Goal: Task Accomplishment & Management: Use online tool/utility

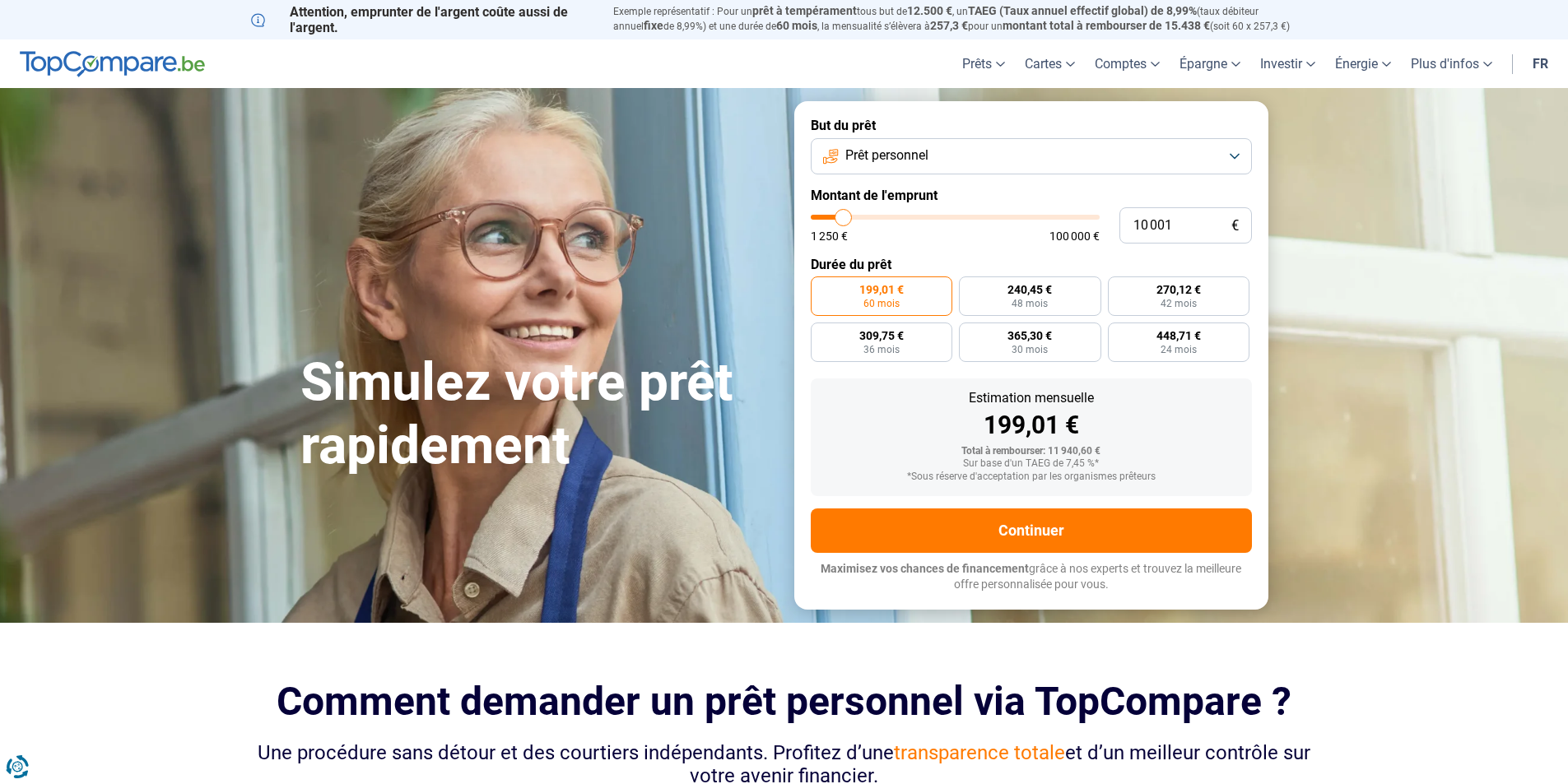
click at [963, 148] on button "Prêt personnel" at bounding box center [1031, 156] width 441 height 37
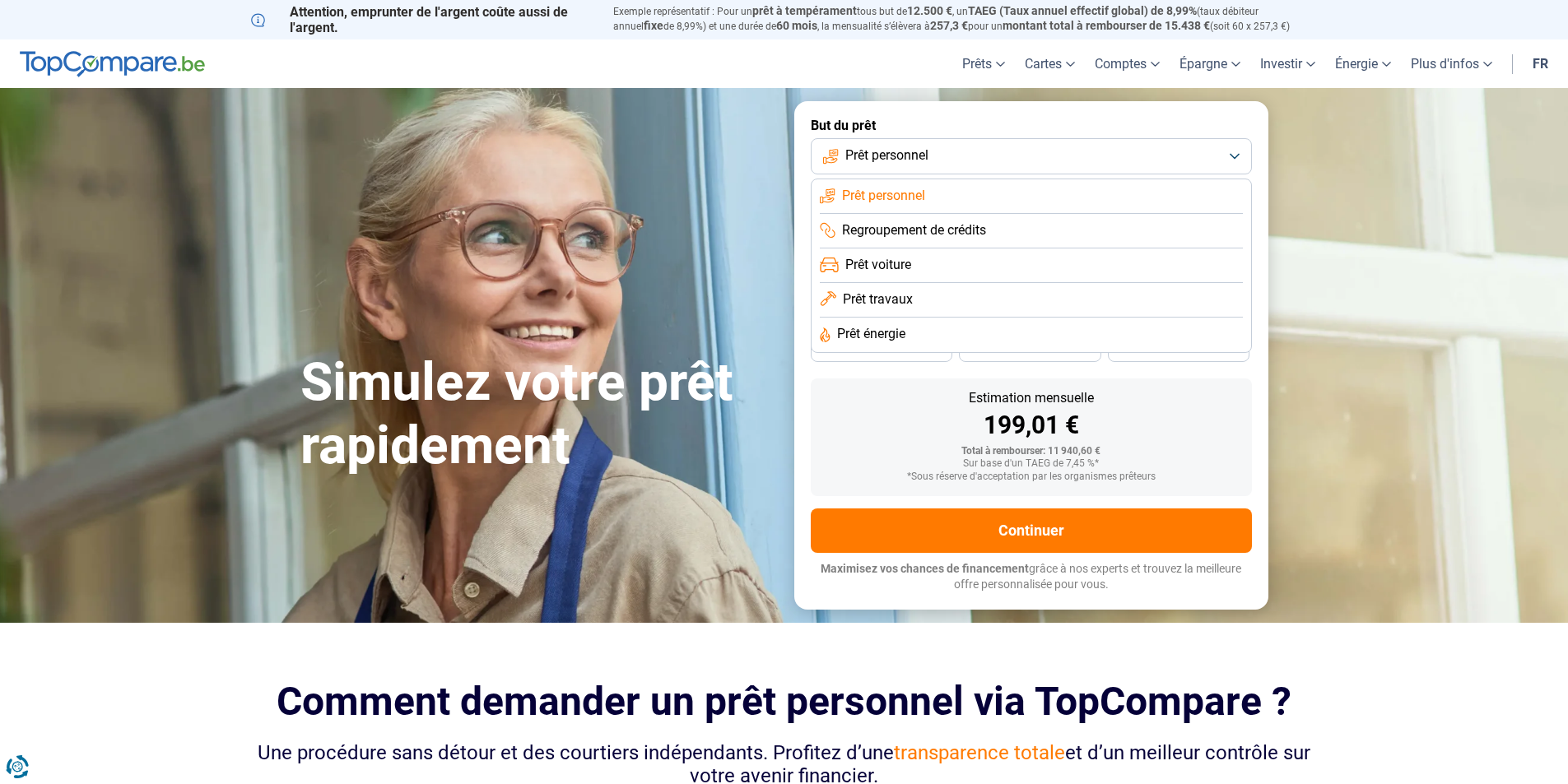
click at [917, 192] on span "Prêt personnel" at bounding box center [883, 196] width 83 height 18
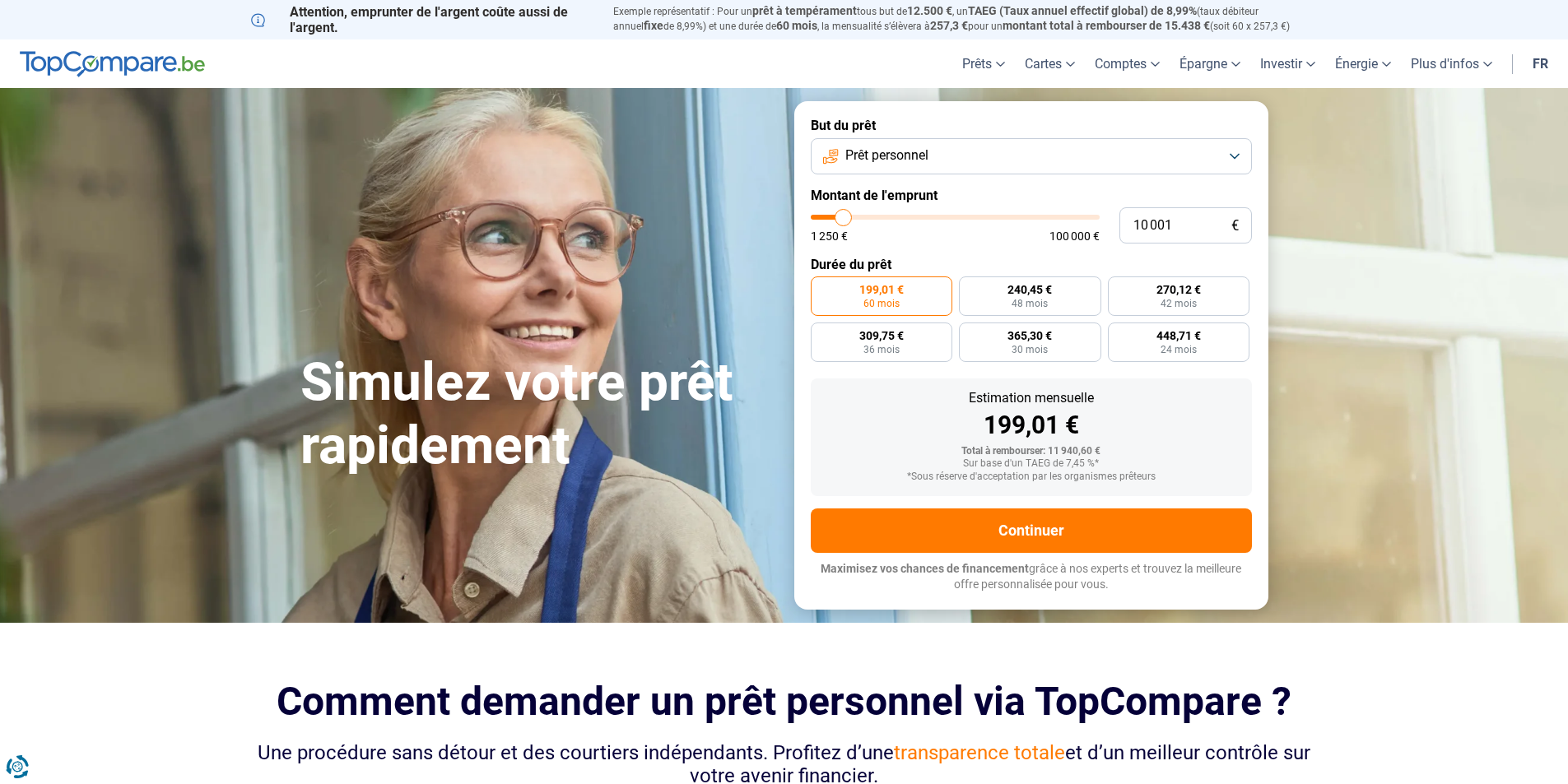
type input "5 750"
type input "5750"
type input "6 000"
type input "6000"
type input "7 000"
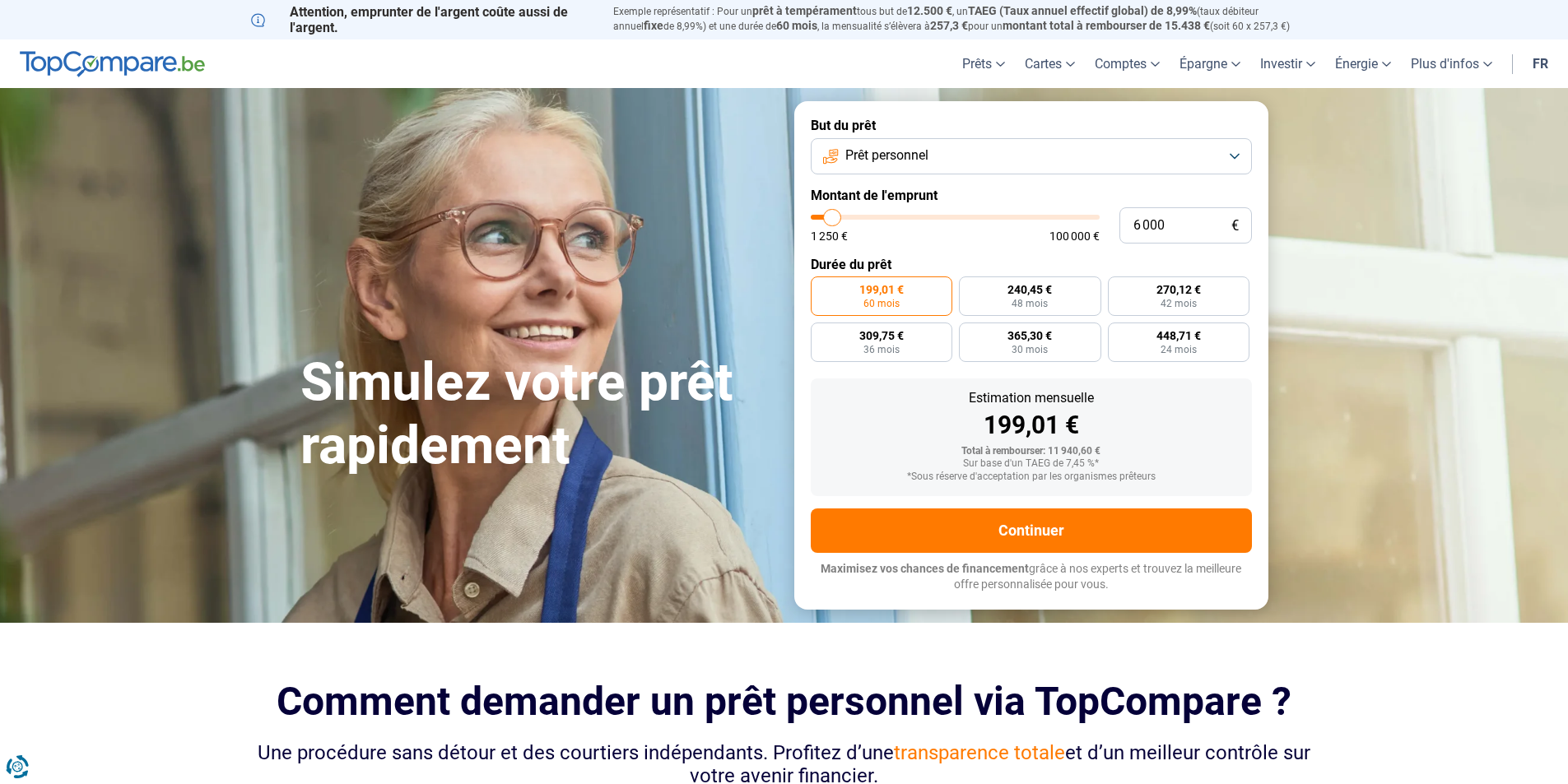
type input "7000"
type input "7 250"
type input "7250"
click at [837, 214] on input "range" at bounding box center [955, 216] width 289 height 5
radio input "true"
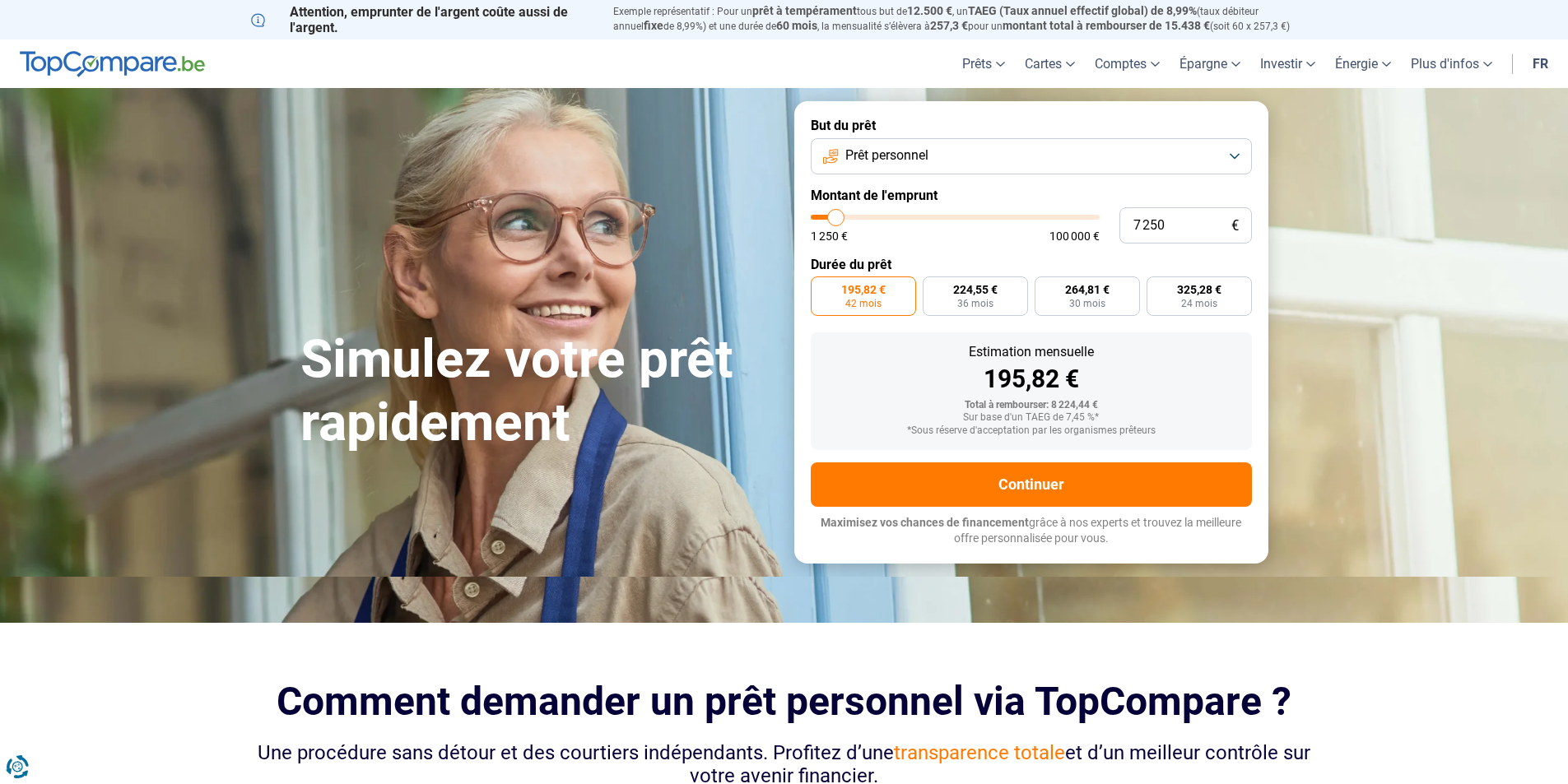
type input "8 250"
type input "8250"
type input "10 000"
type input "10000"
type input "11 750"
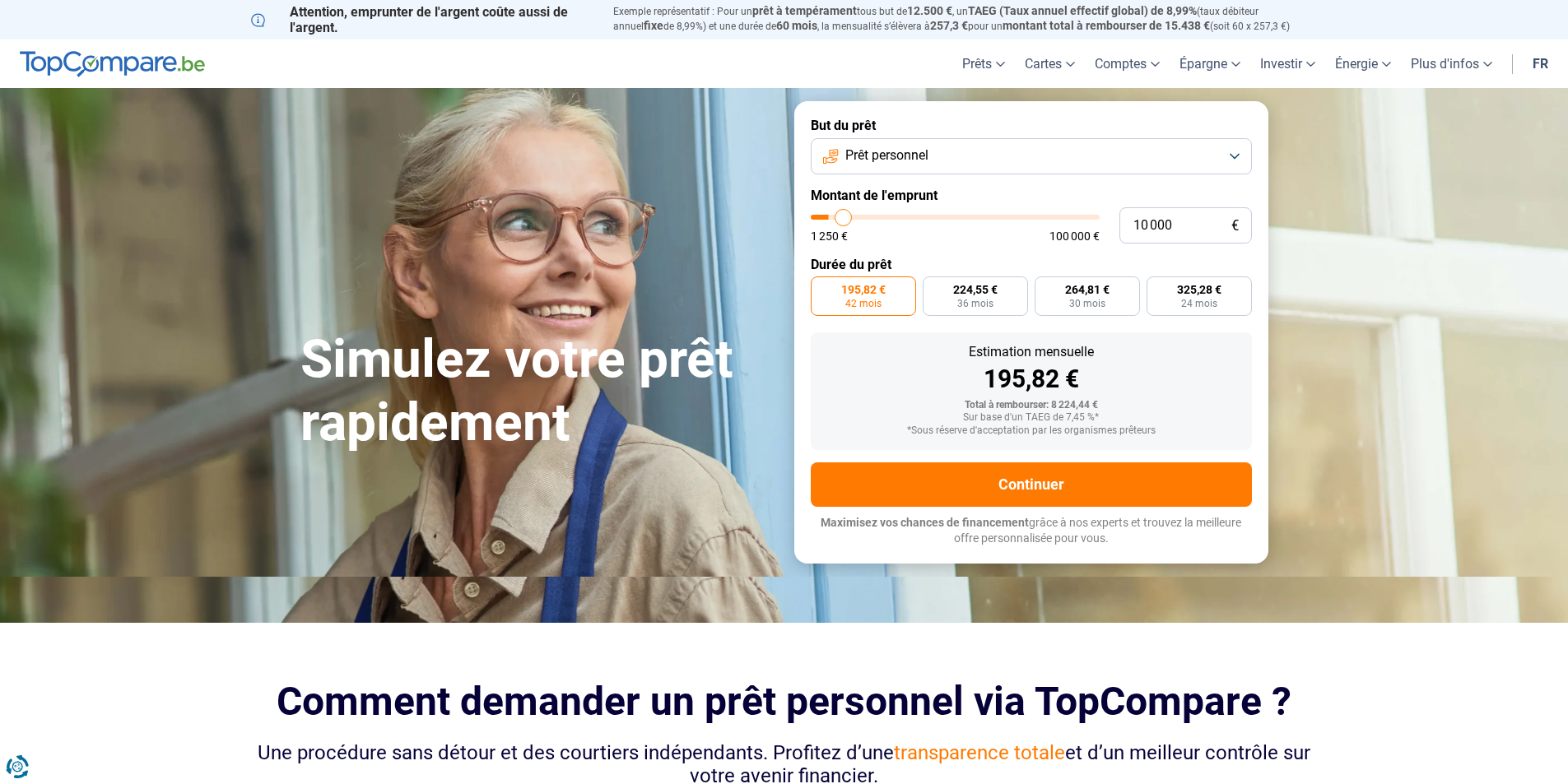
type input "11750"
type input "13 000"
type input "13000"
type input "14 000"
type input "14000"
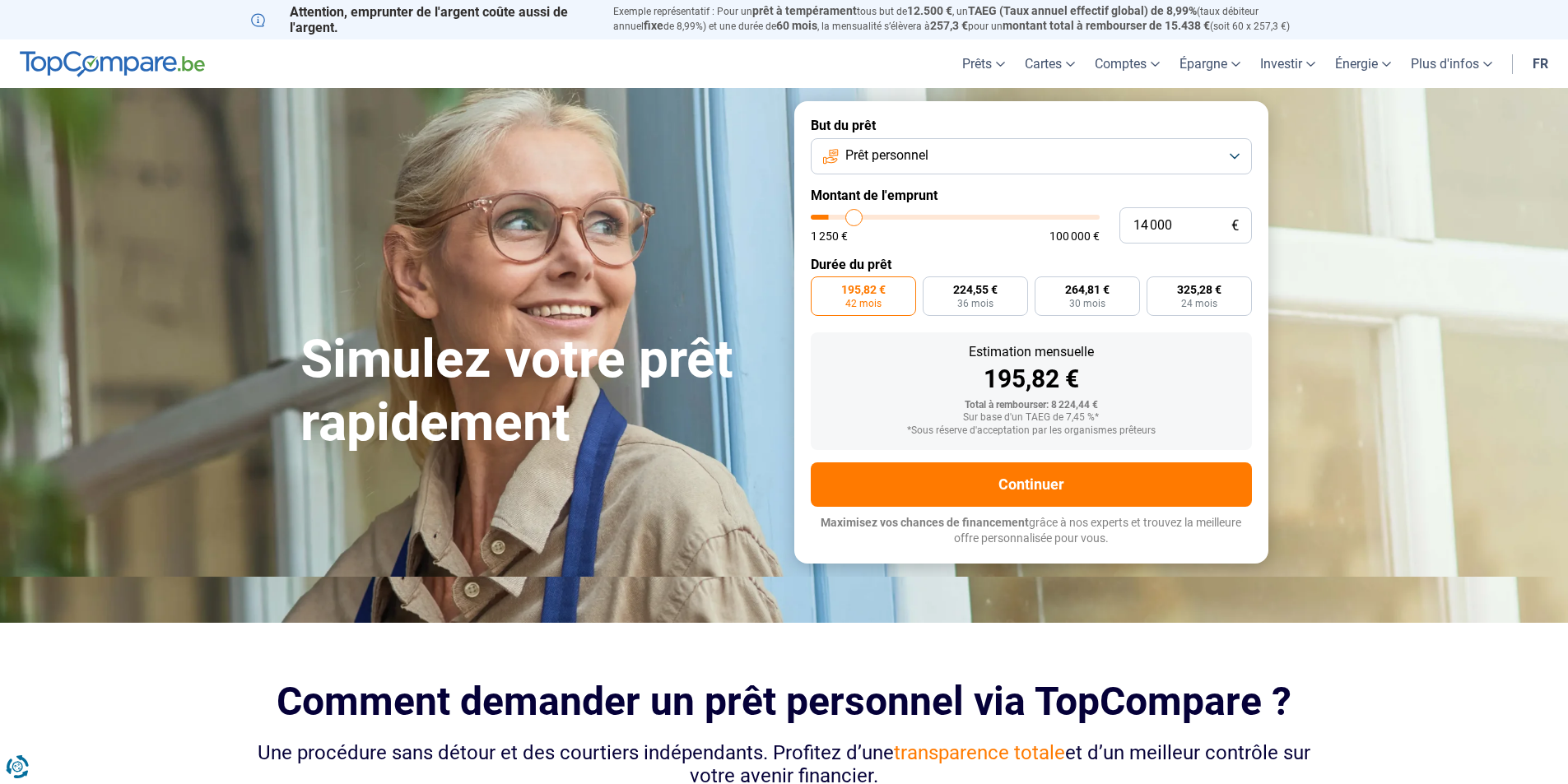
type input "15 500"
type input "15500"
type input "16 250"
type input "16250"
type input "17 500"
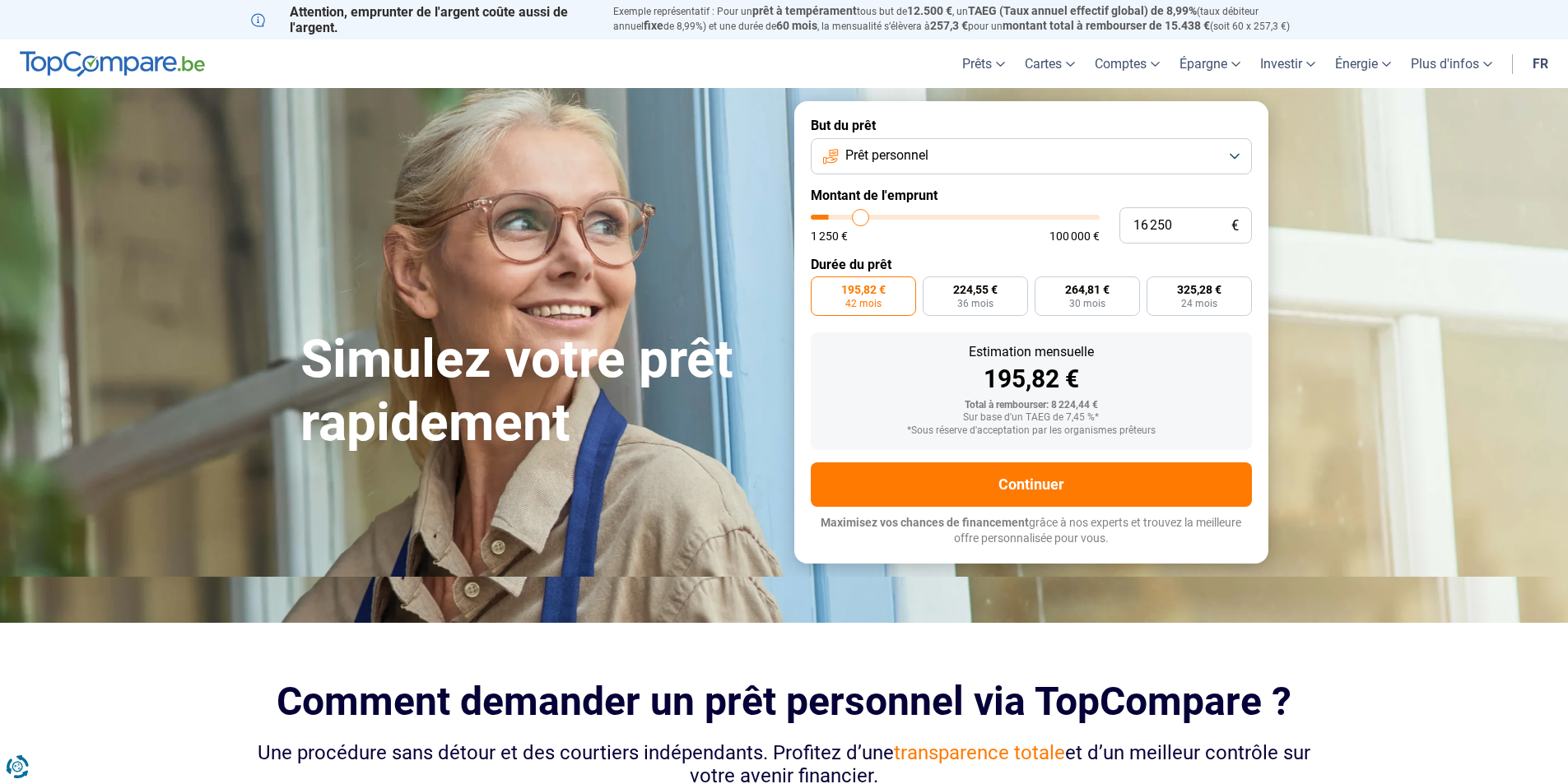
type input "17500"
type input "20 250"
type input "20250"
type input "22 000"
type input "22000"
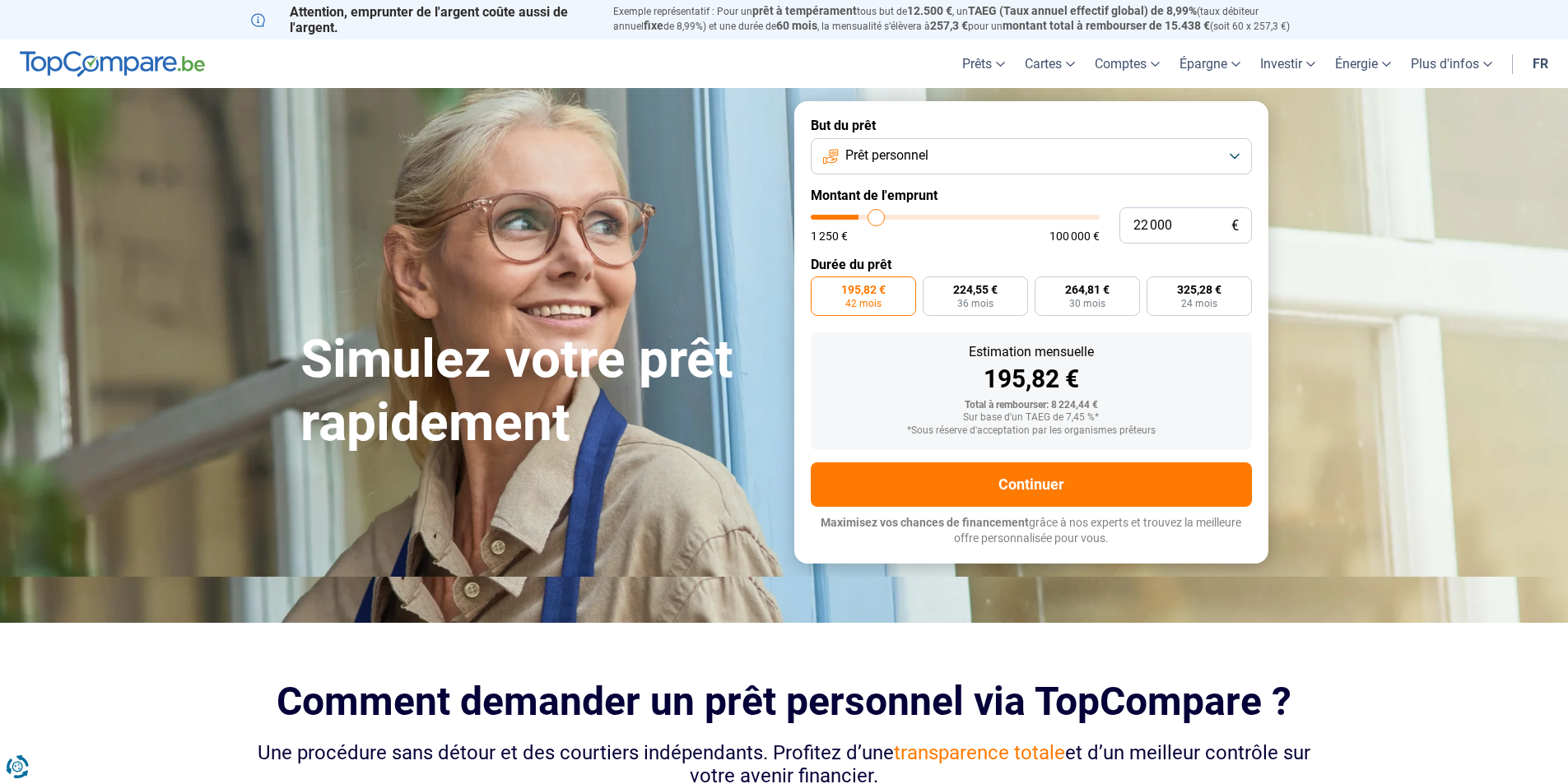
type input "23 500"
type input "23500"
type input "24 750"
type input "24750"
type input "26 000"
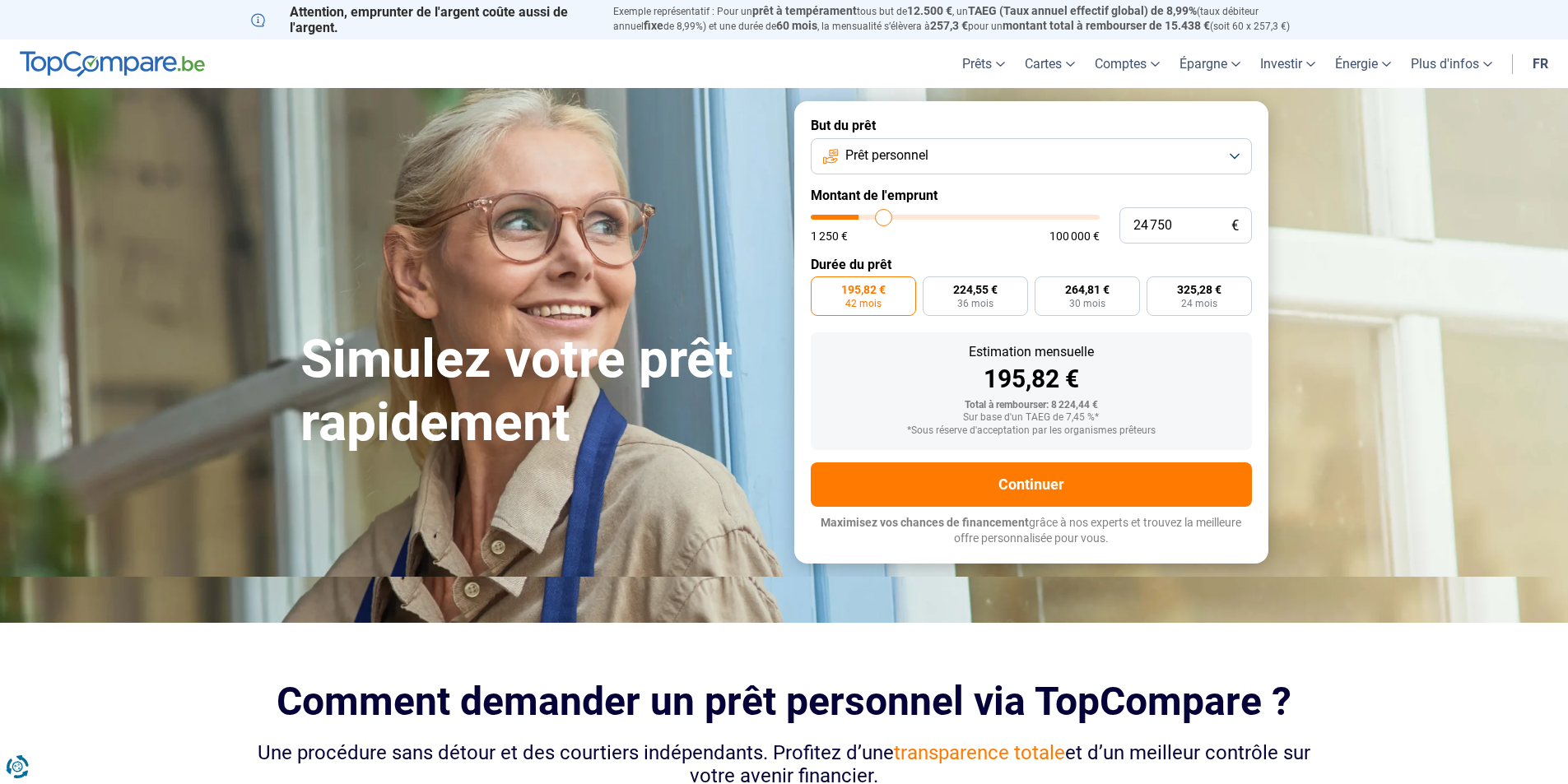
type input "26000"
type input "28 000"
type input "28000"
type input "29 750"
type input "29750"
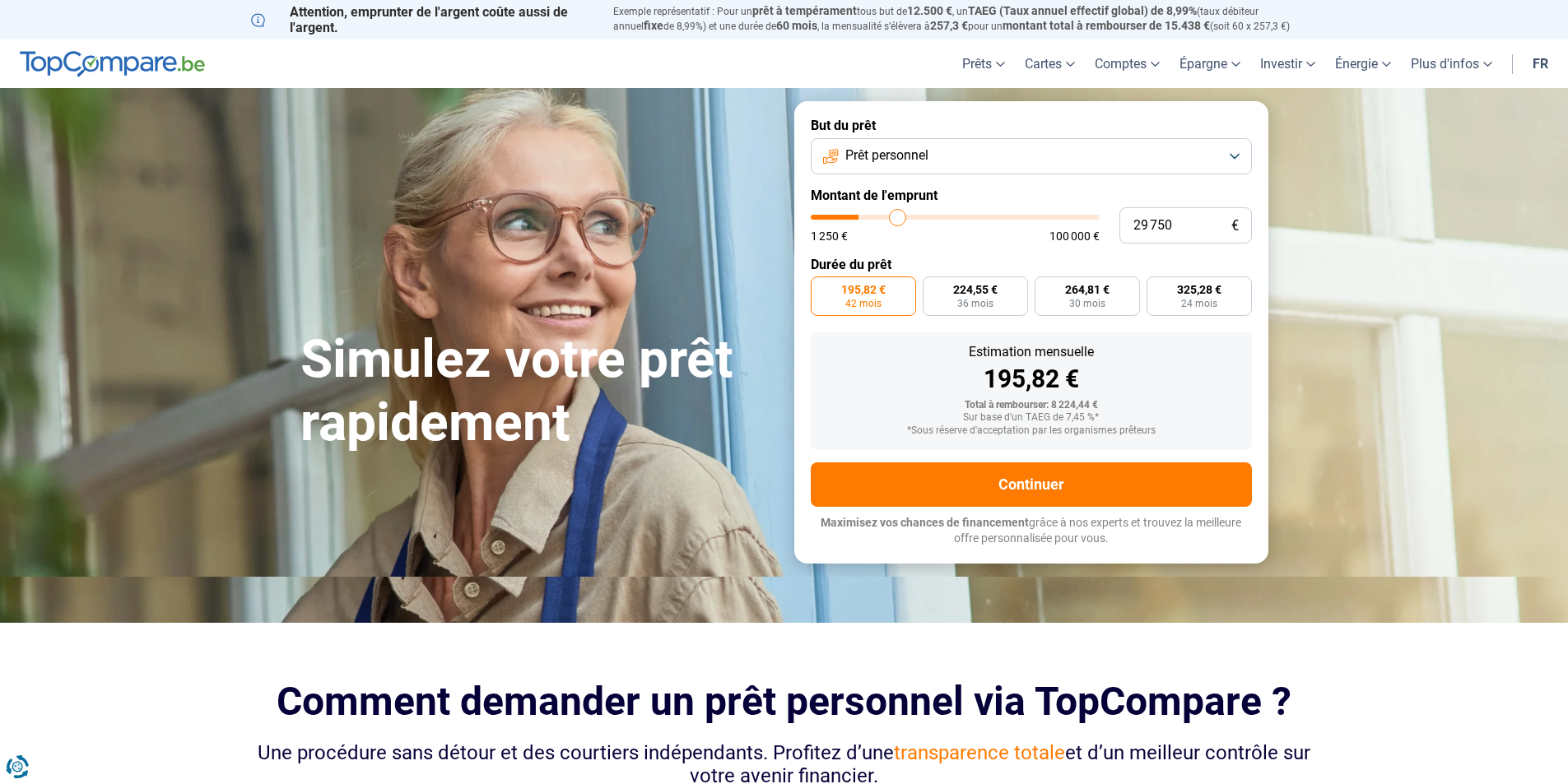
type input "31 750"
type input "31750"
type input "34 000"
type input "34000"
type input "37 000"
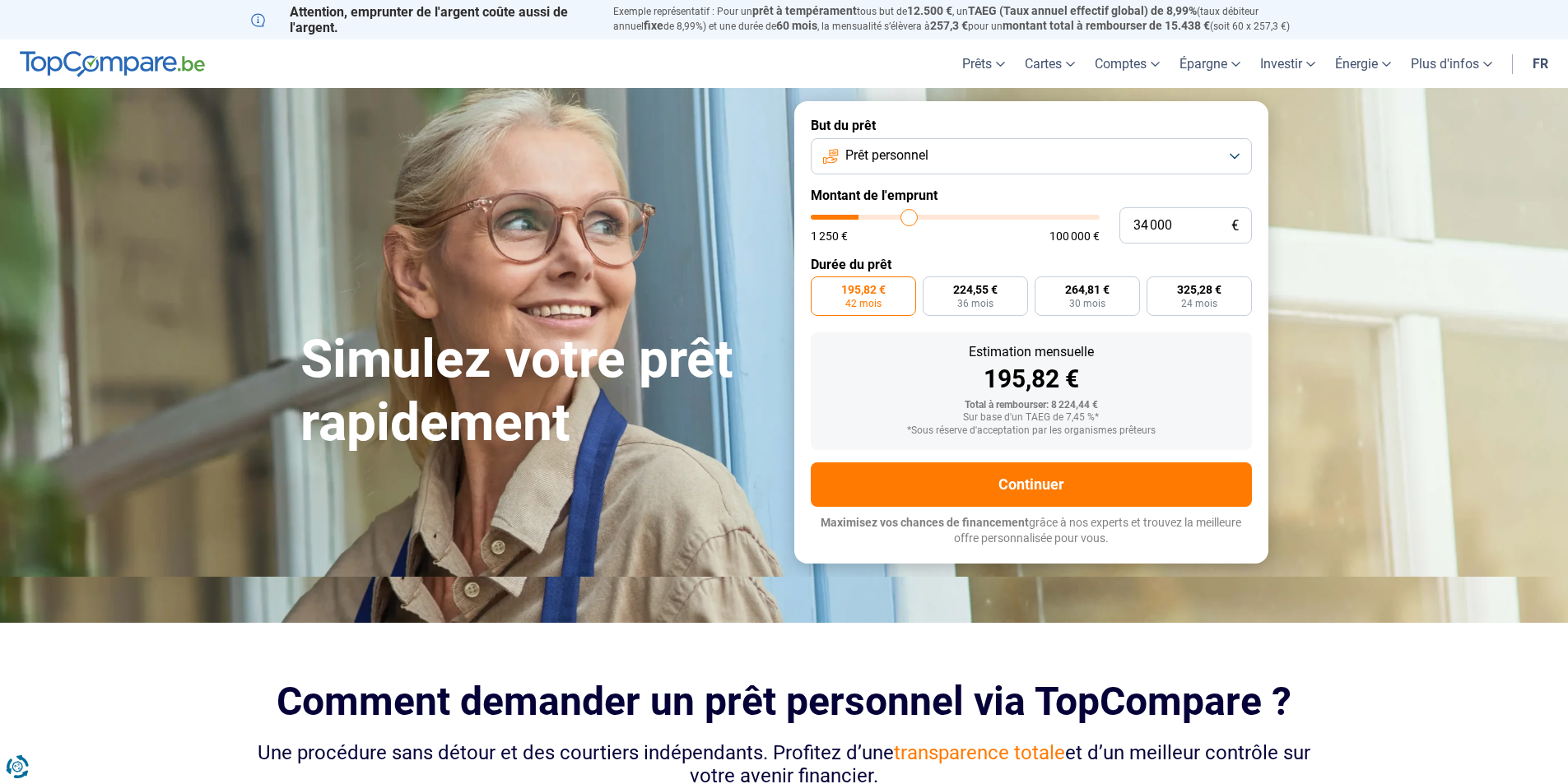
type input "37000"
type input "40 000"
type input "40000"
type input "44 000"
type input "44000"
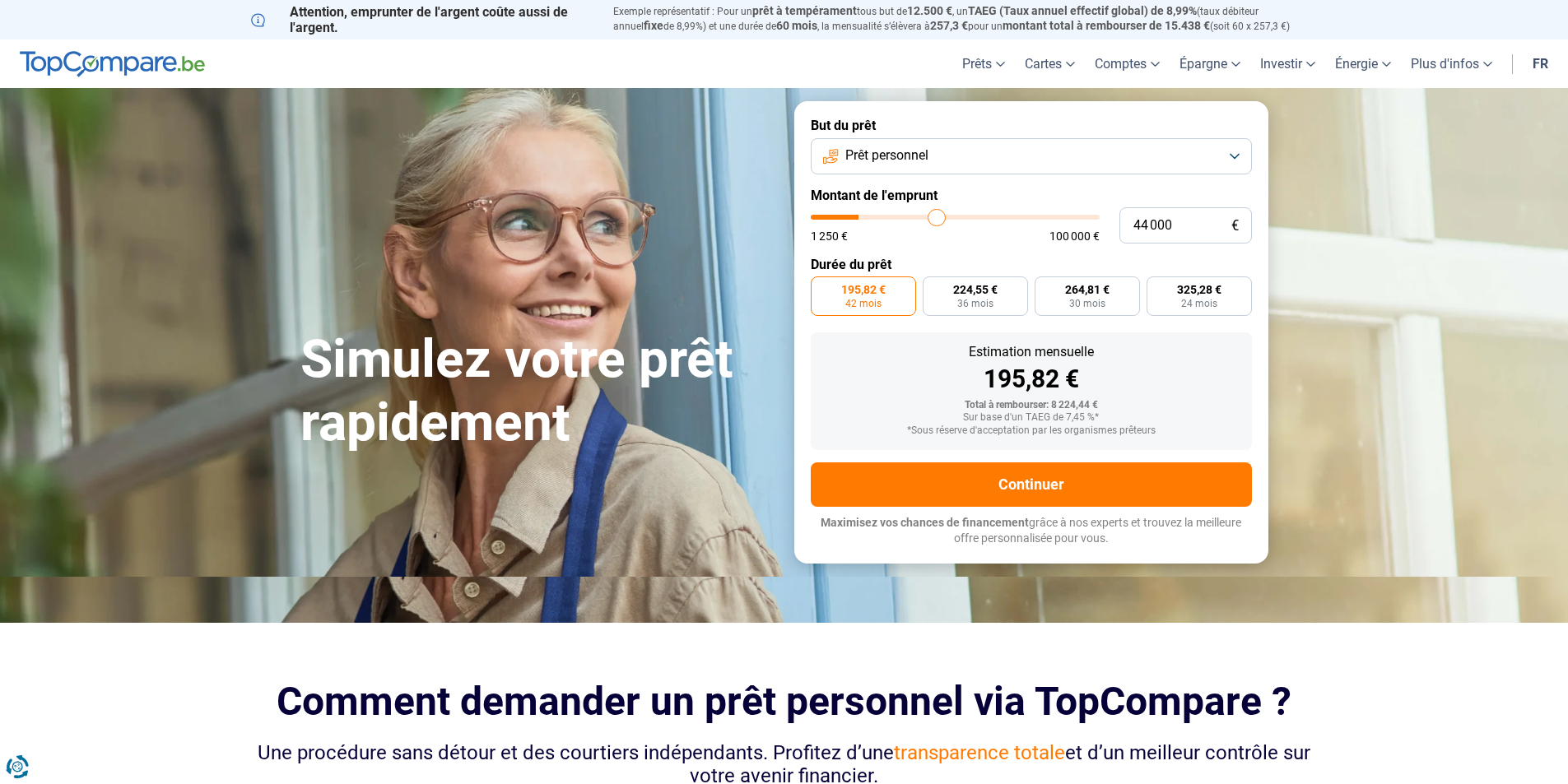
type input "48 500"
type input "48500"
type input "52 500"
type input "52500"
type input "56 000"
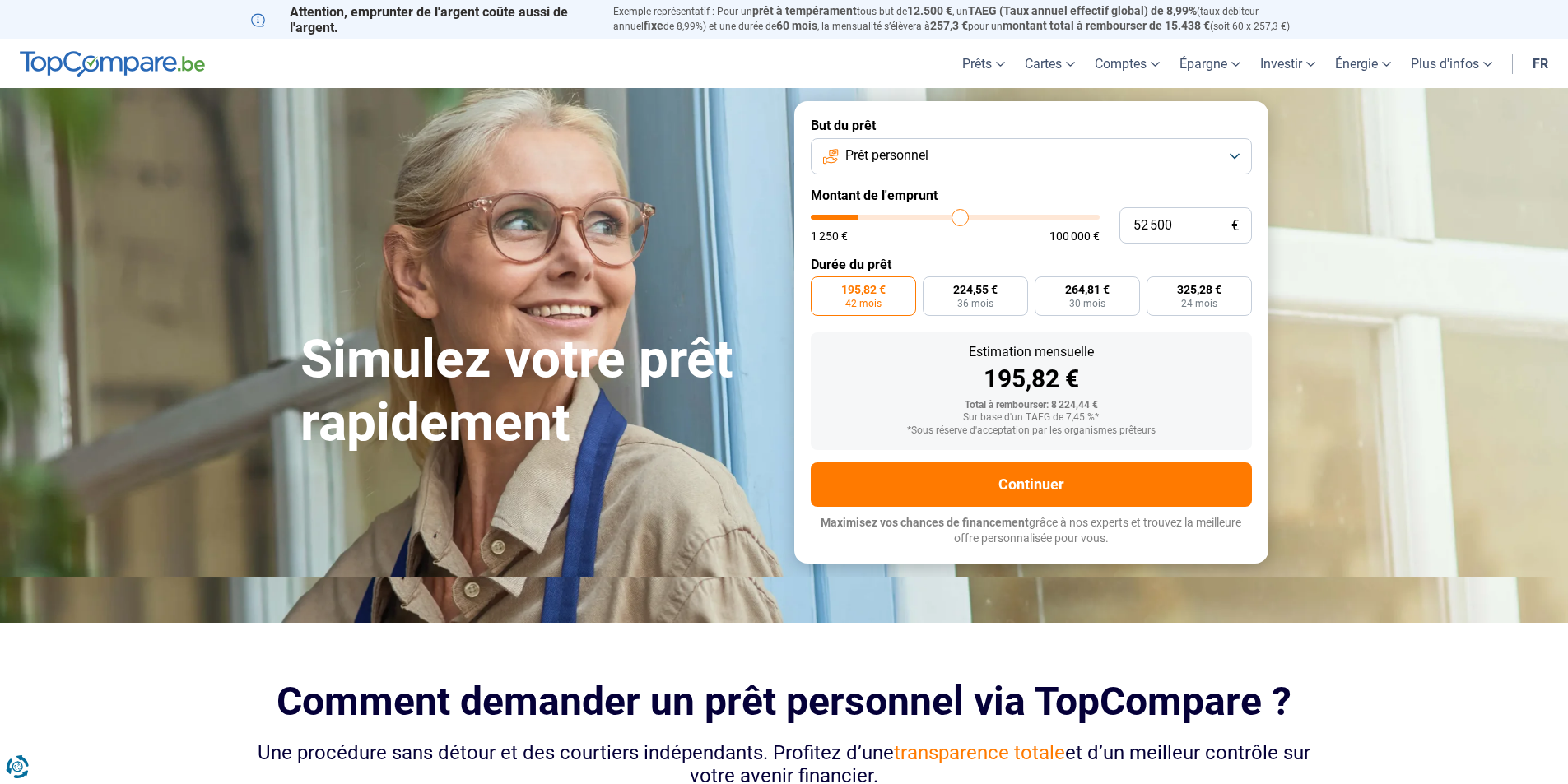
type input "56000"
type input "60 500"
type input "60500"
type input "63 000"
type input "63000"
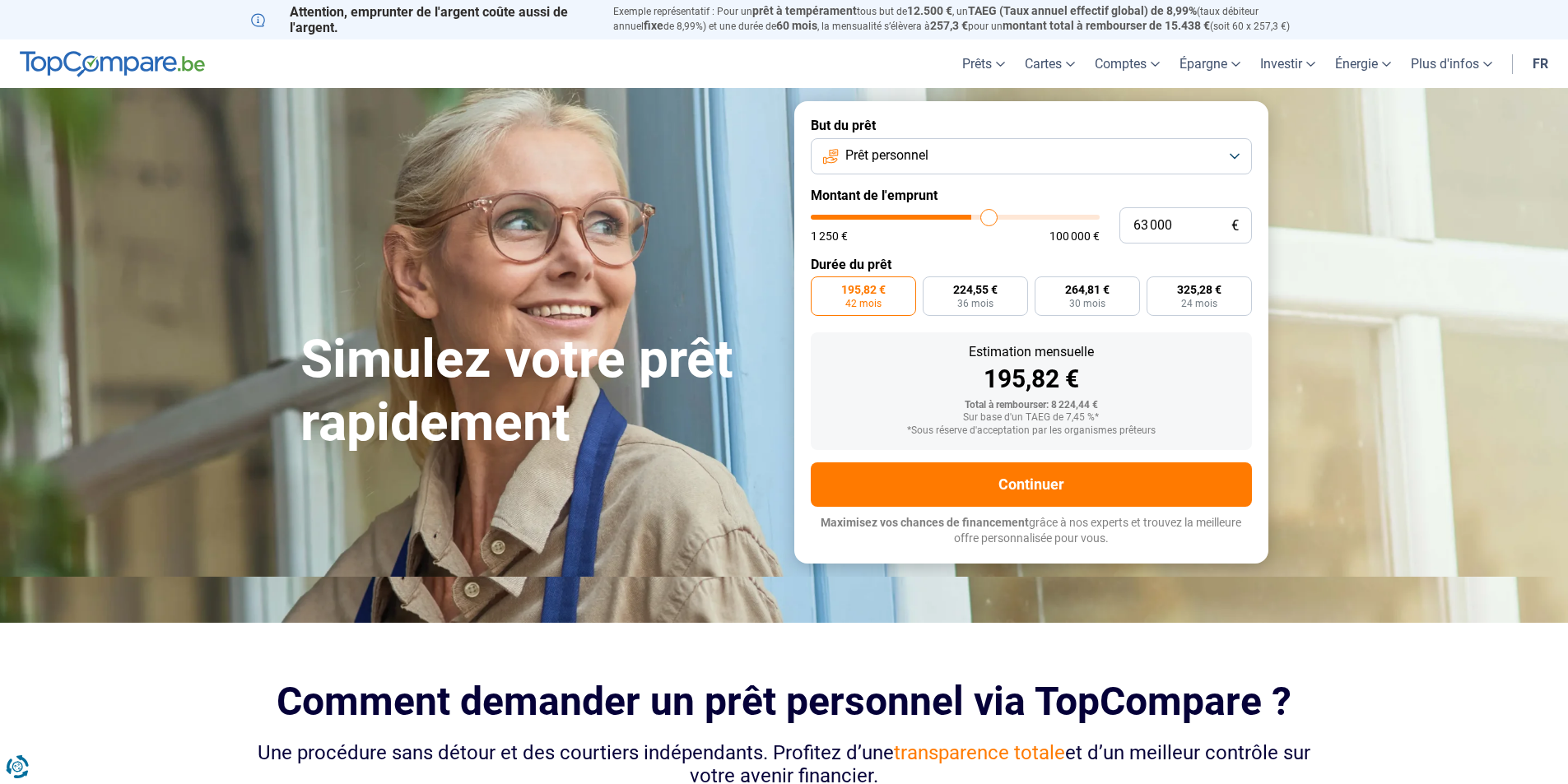
type input "65 000"
type input "65000"
type input "66 750"
type input "66750"
type input "69 000"
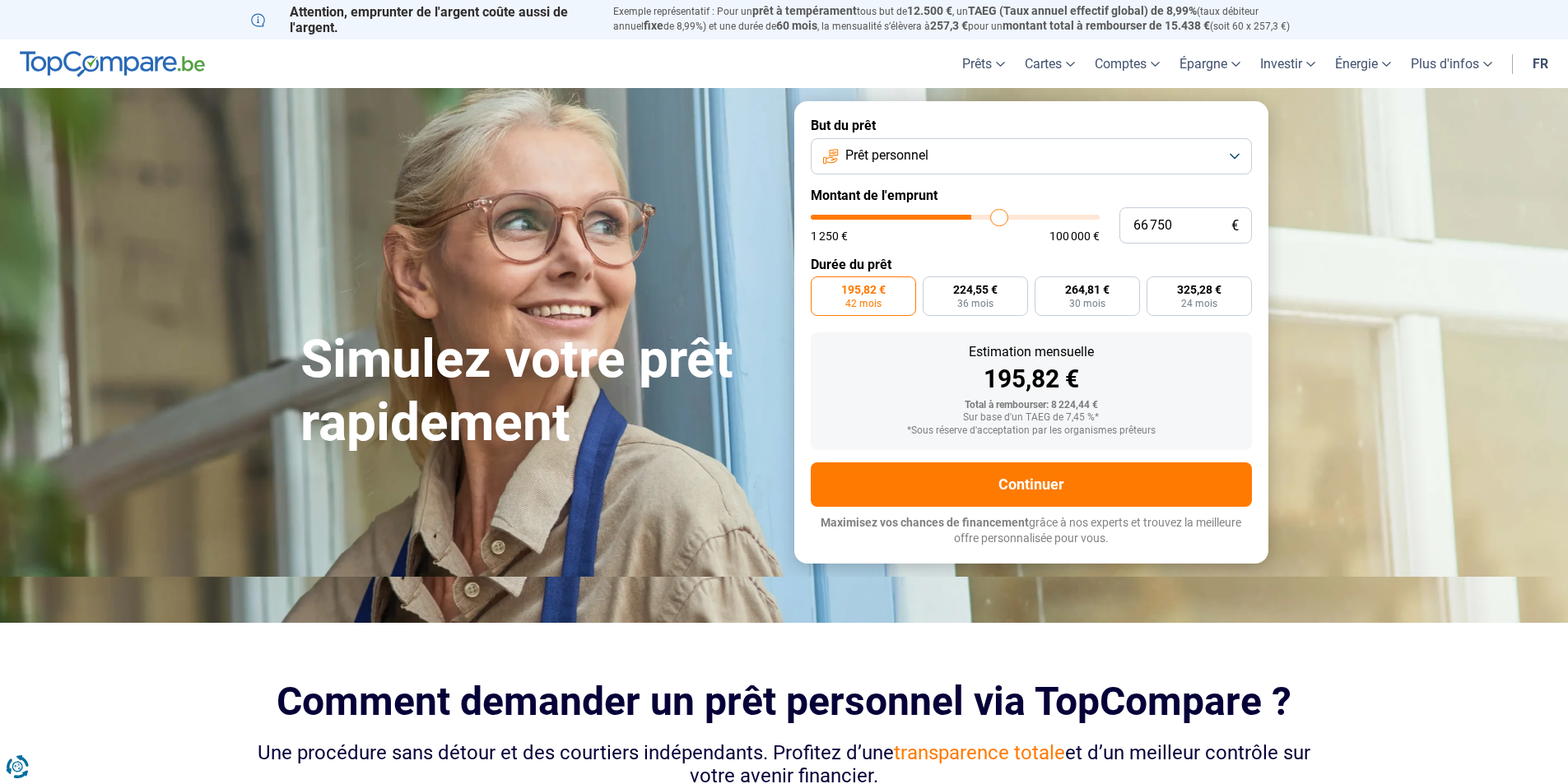
type input "69000"
type input "70 500"
type input "70500"
type input "72 000"
type input "72000"
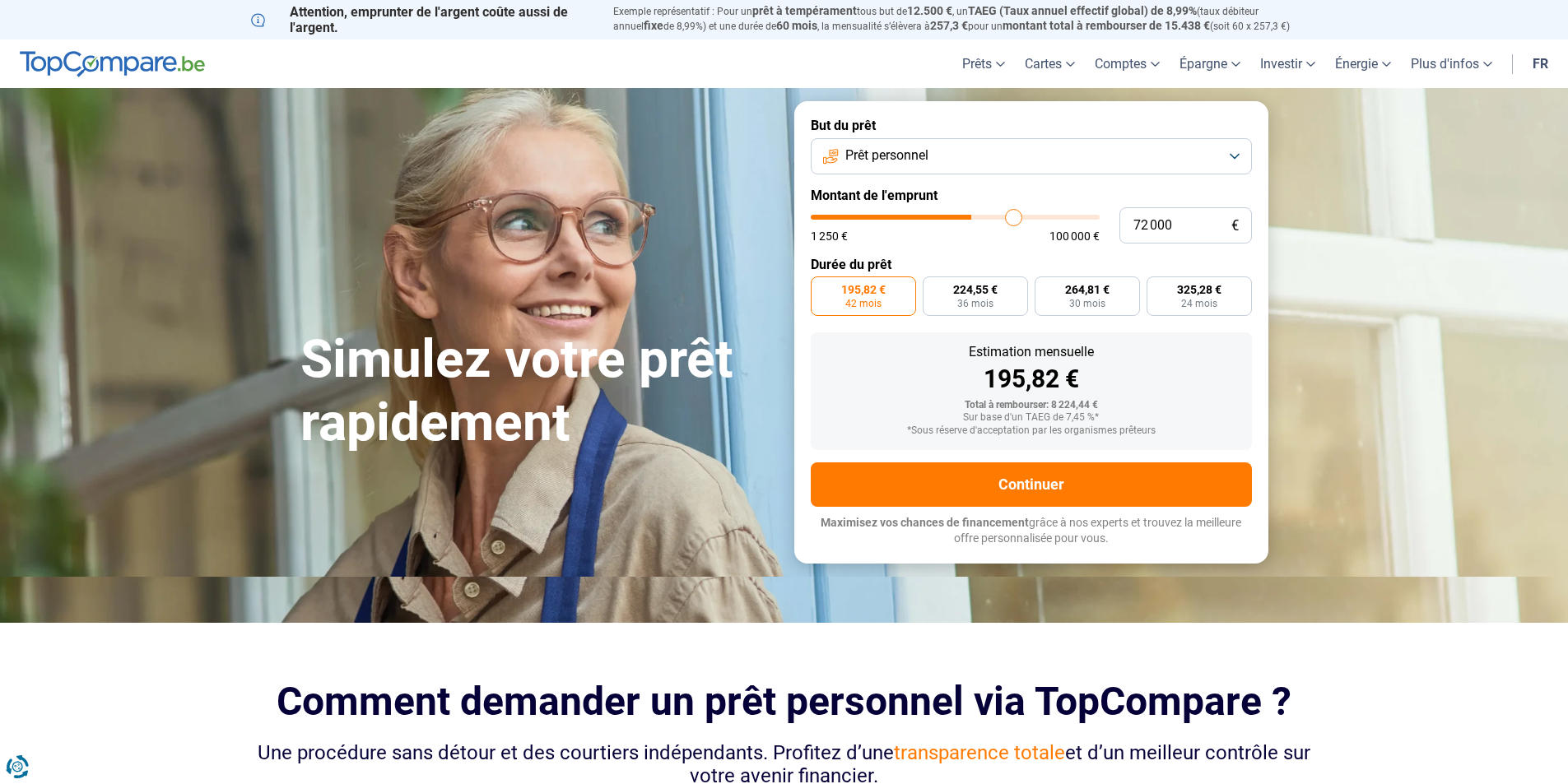
type input "73 500"
type input "73500"
type input "75 000"
type input "75000"
type input "76 250"
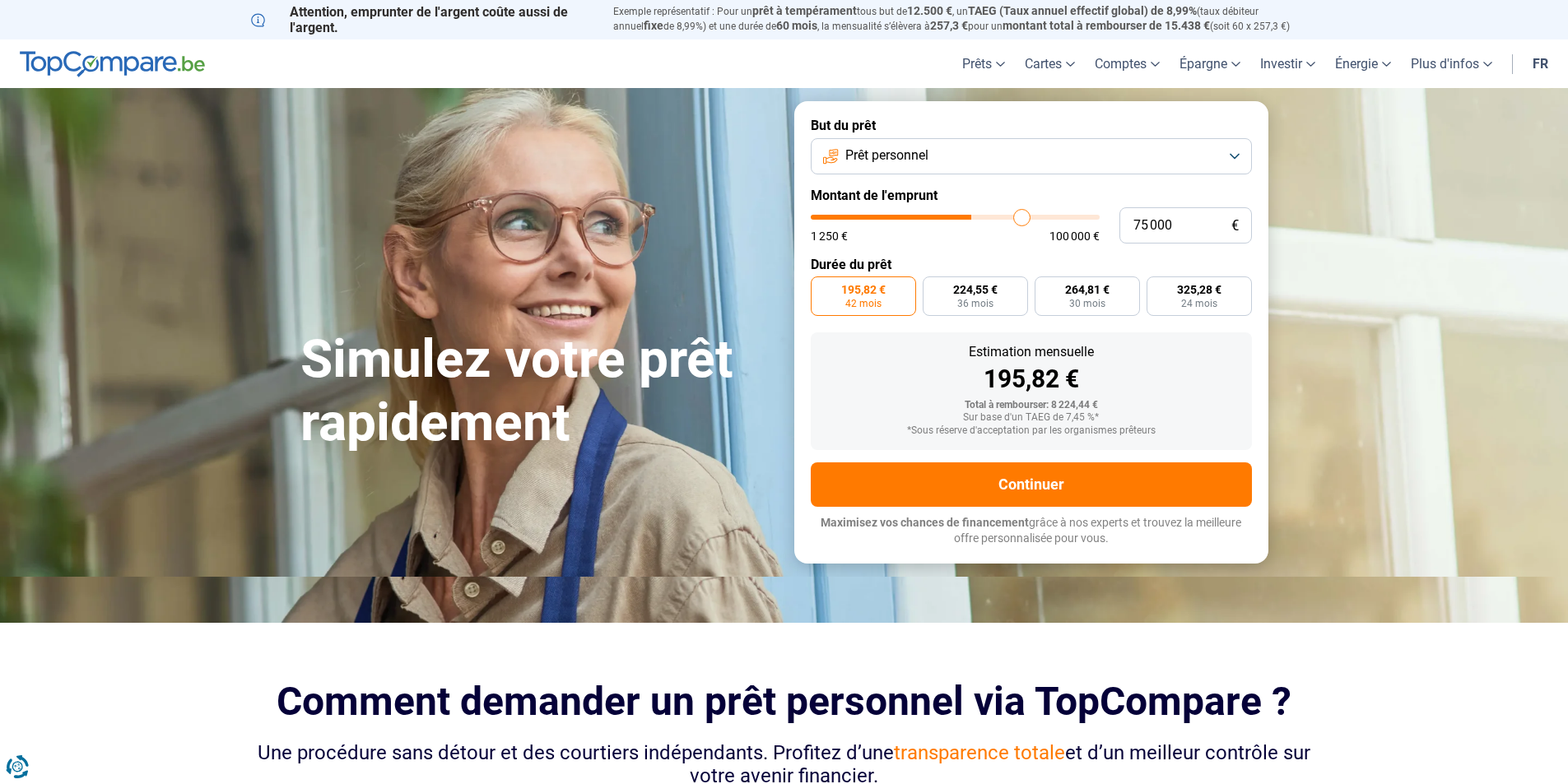
type input "76250"
type input "77 750"
type input "77750"
type input "79 500"
type input "79500"
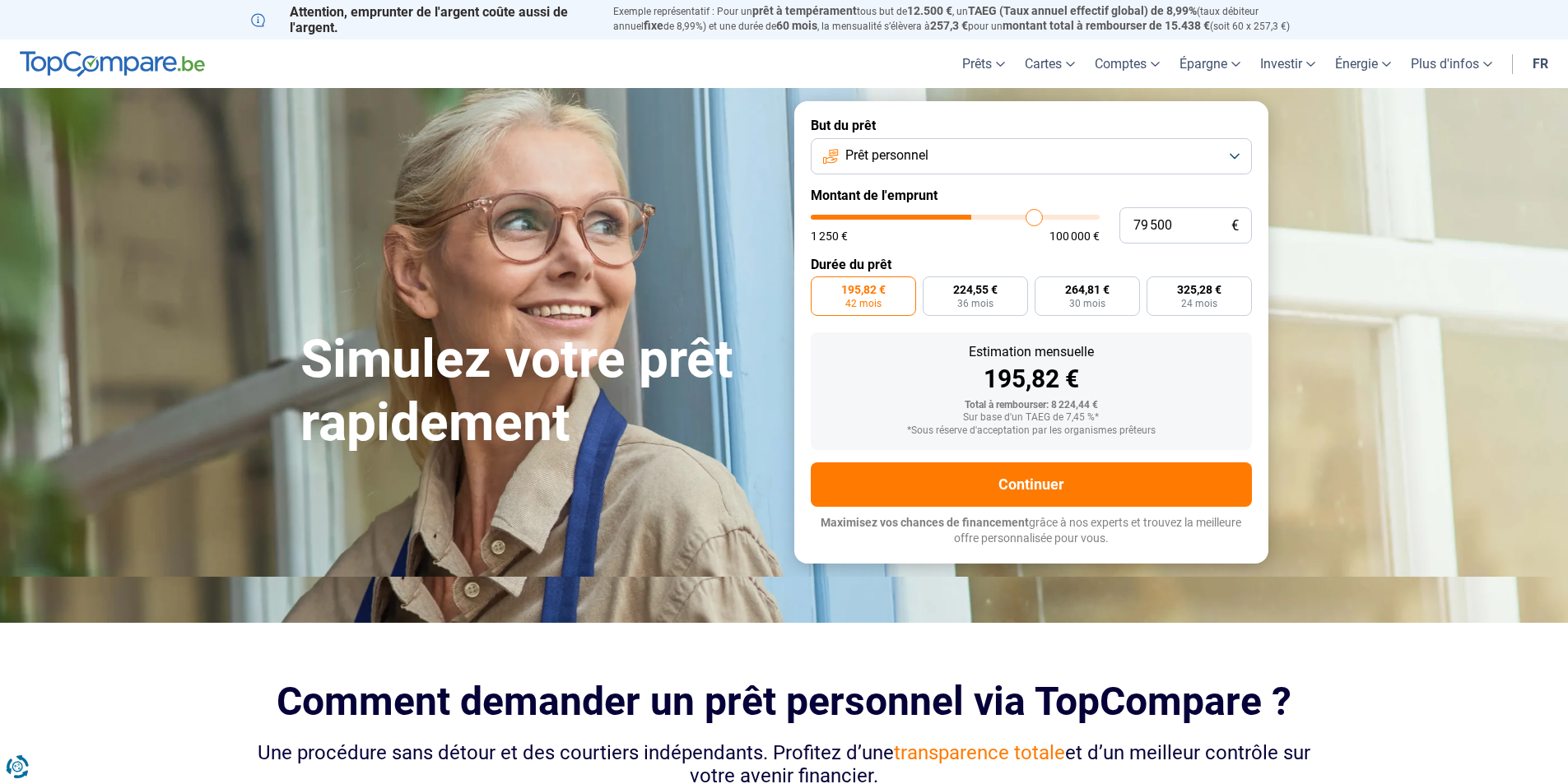
type input "82 750"
type input "82750"
type input "86 500"
type input "86500"
type input "87 500"
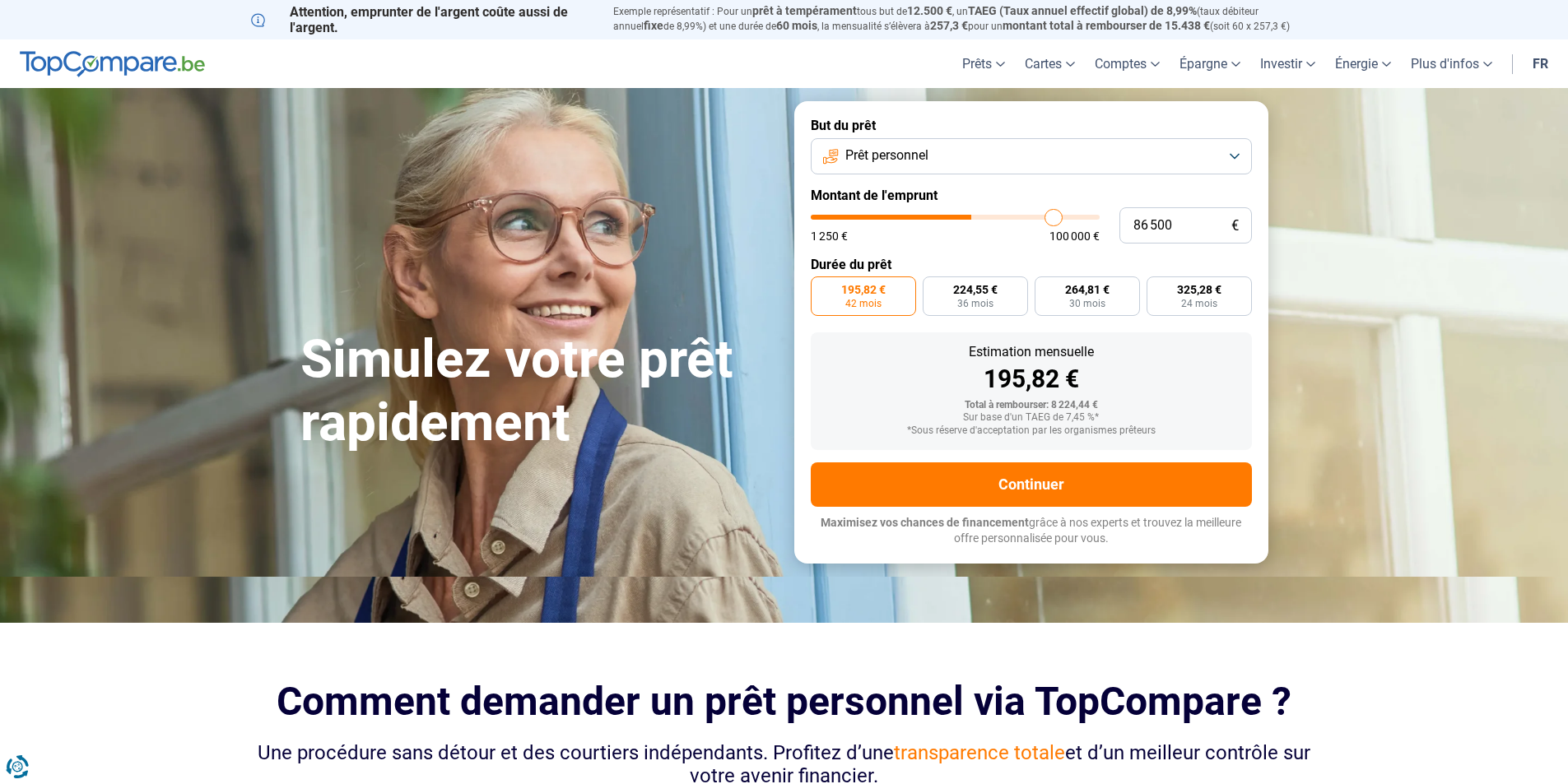
type input "87500"
type input "89 500"
type input "89500"
type input "91 750"
type input "91750"
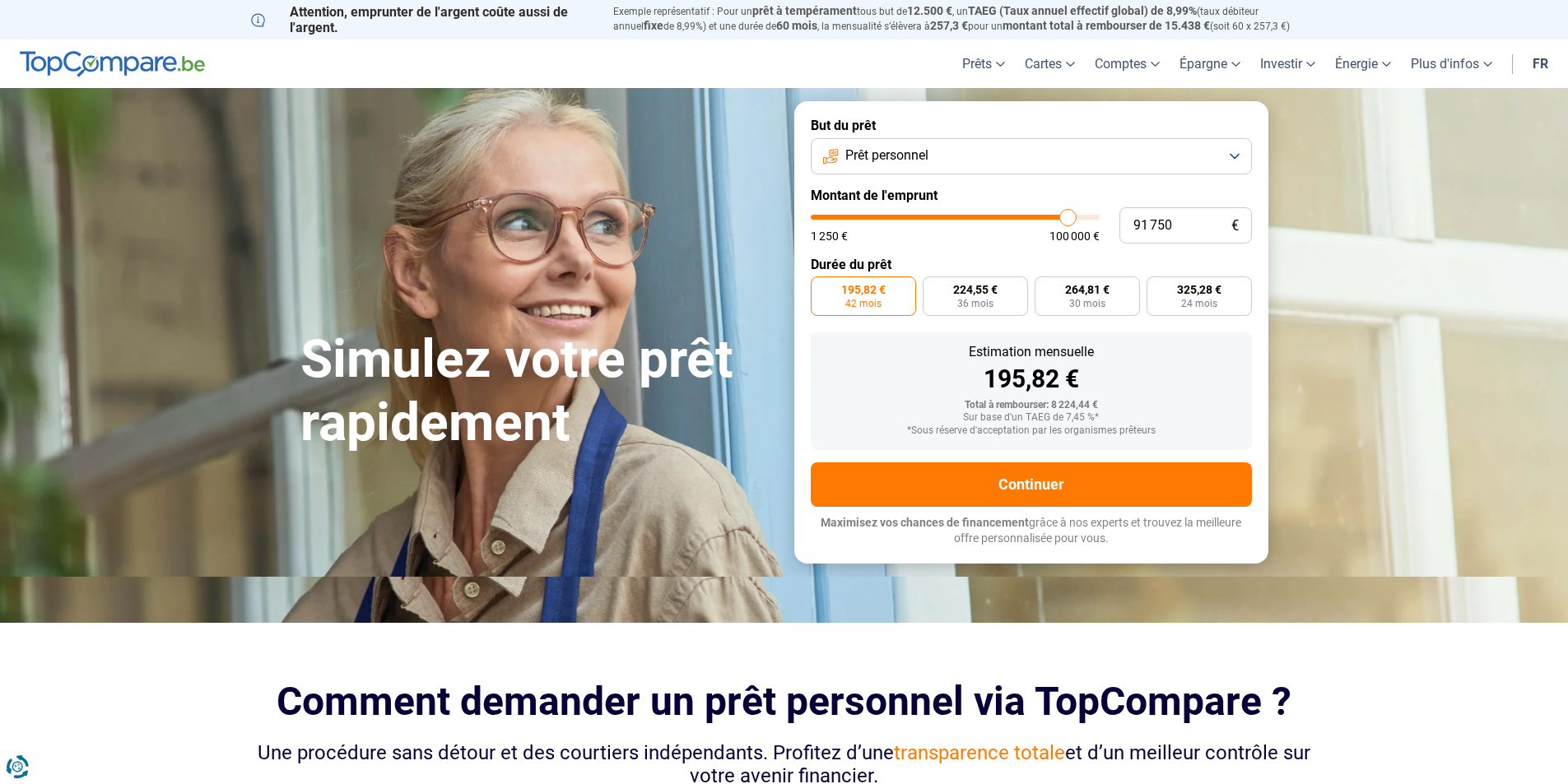
type input "94 250"
type input "94250"
type input "97 250"
type input "97250"
type input "99 000"
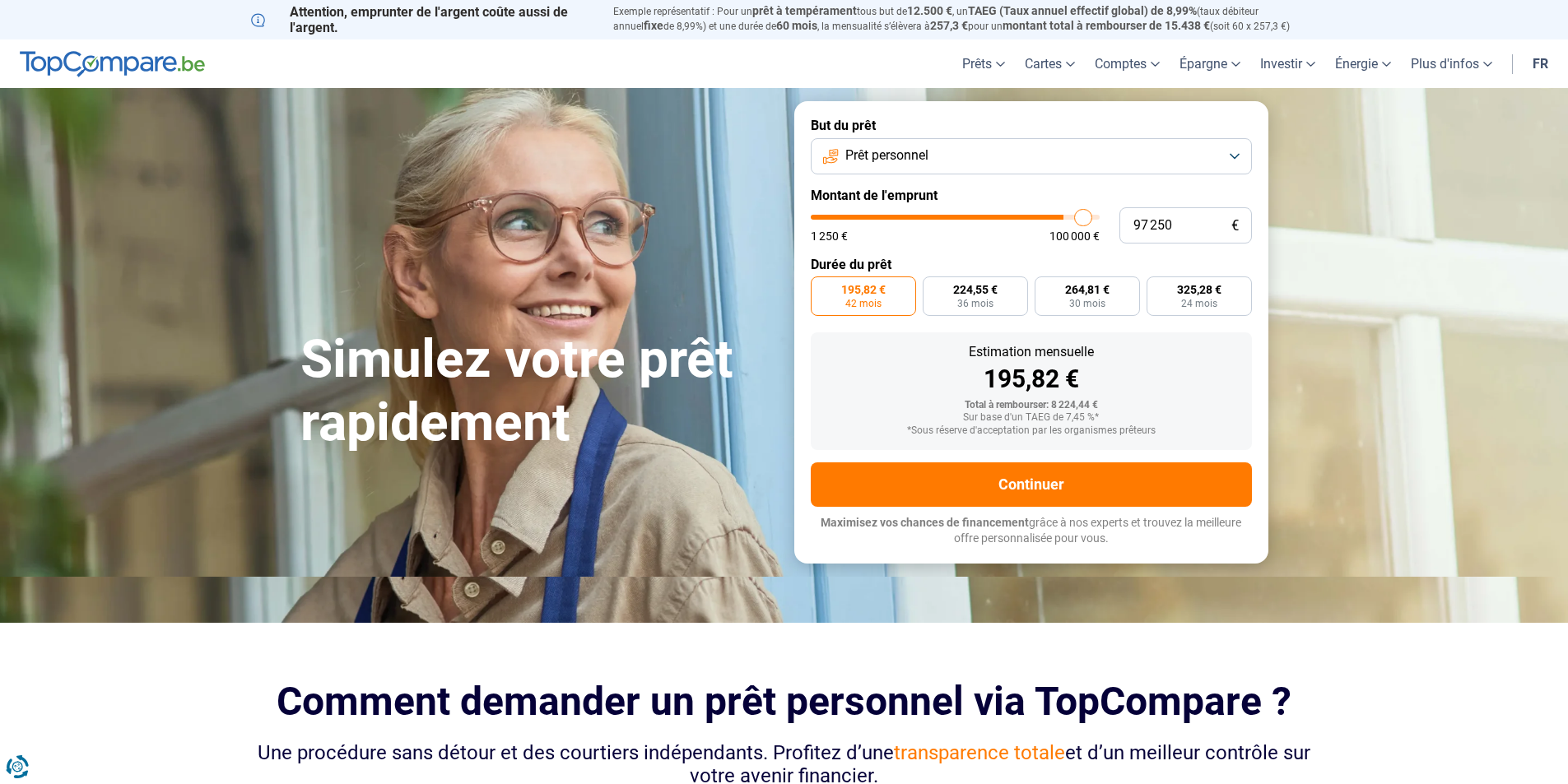
type input "99000"
type input "100 000"
drag, startPoint x: 837, startPoint y: 213, endPoint x: 1132, endPoint y: 226, distance: 295.3
type input "100000"
click at [1100, 220] on input "range" at bounding box center [955, 216] width 289 height 5
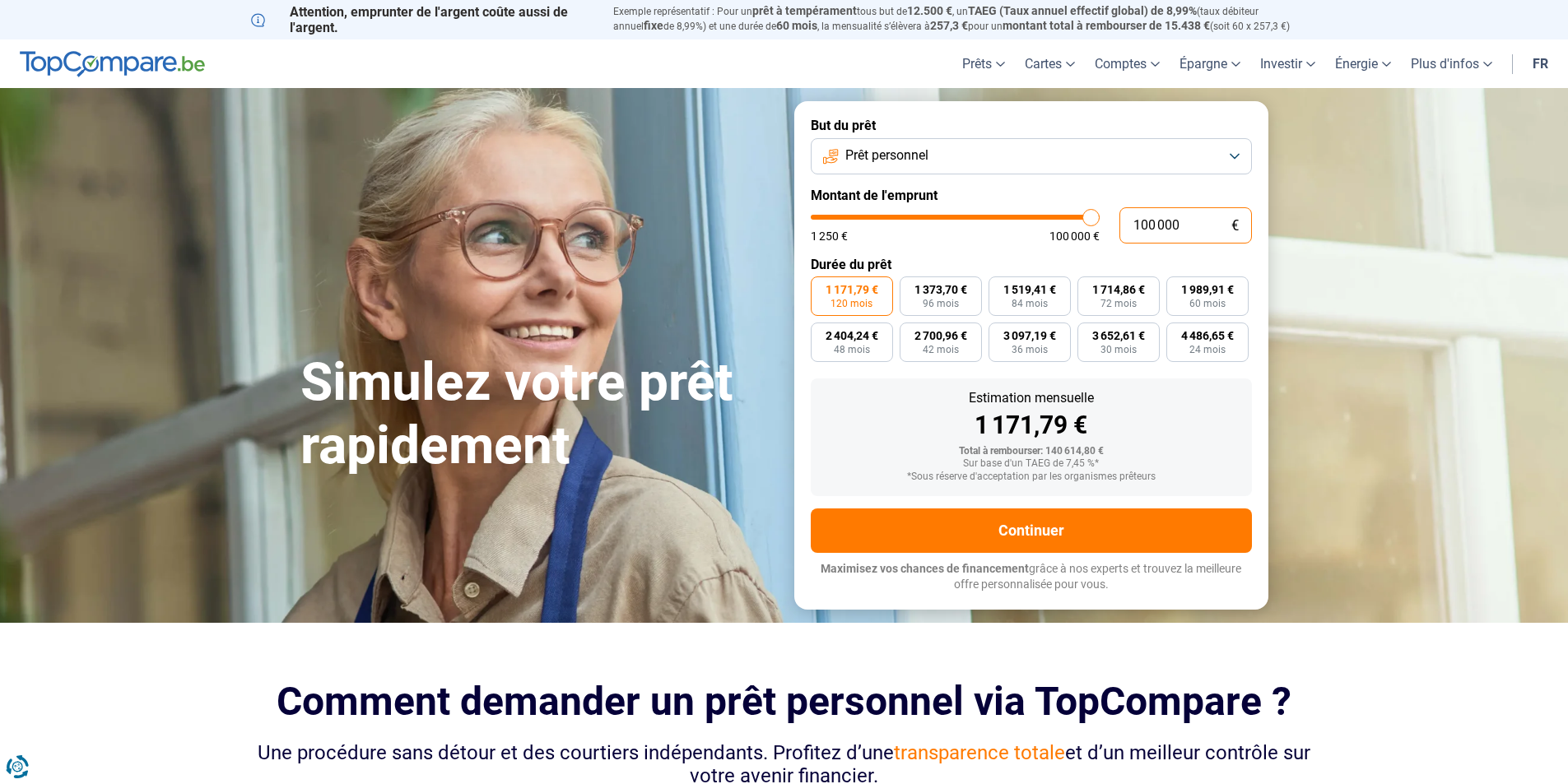
click at [1173, 232] on input "100 000" at bounding box center [1185, 225] width 132 height 37
drag, startPoint x: 1186, startPoint y: 231, endPoint x: 1121, endPoint y: 219, distance: 66.1
click at [1121, 219] on input "100 000" at bounding box center [1185, 225] width 132 height 37
type input "3"
type input "1250"
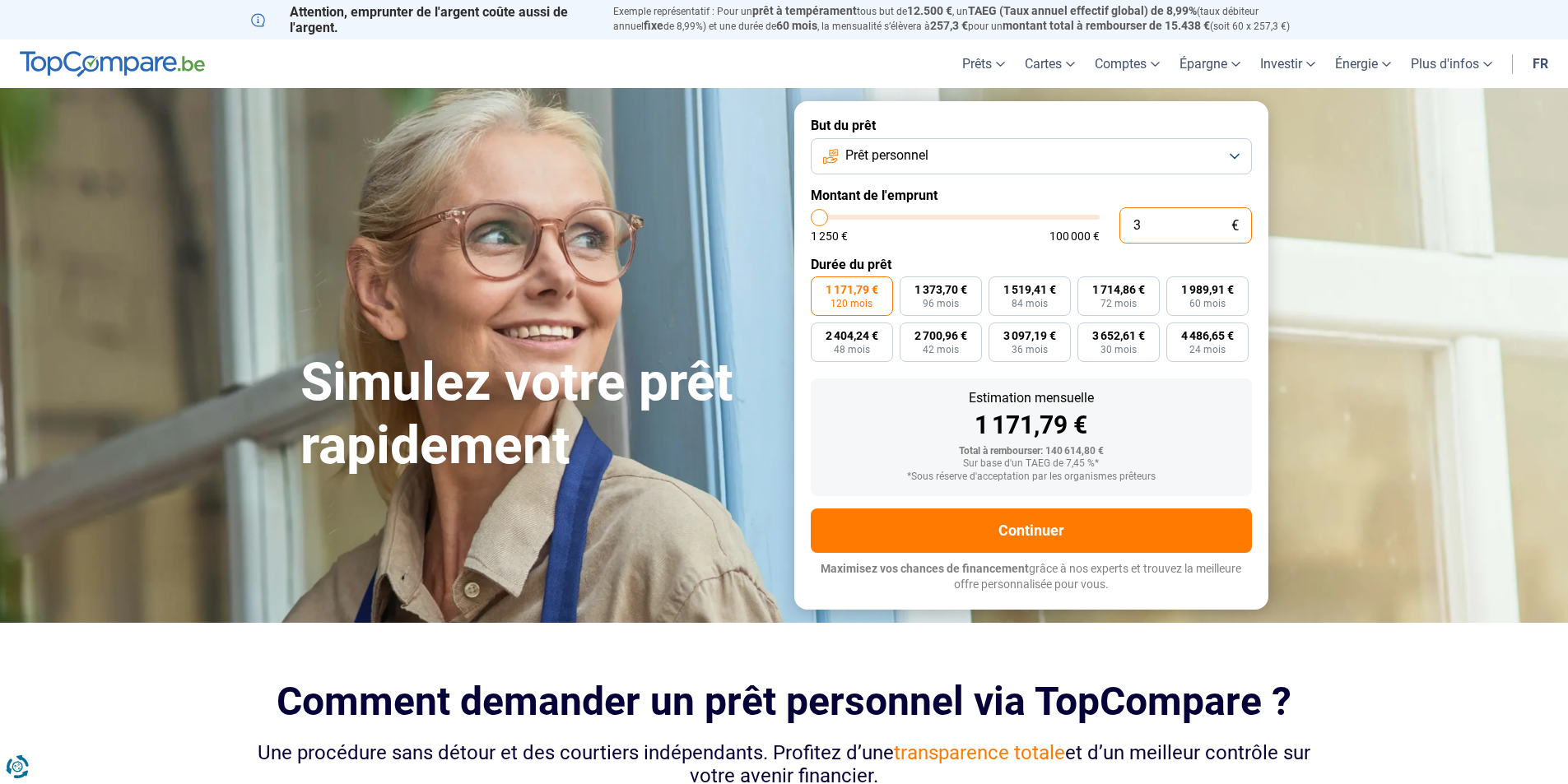
type input "35"
type input "1250"
type input "350"
type input "1250"
type input "3 500"
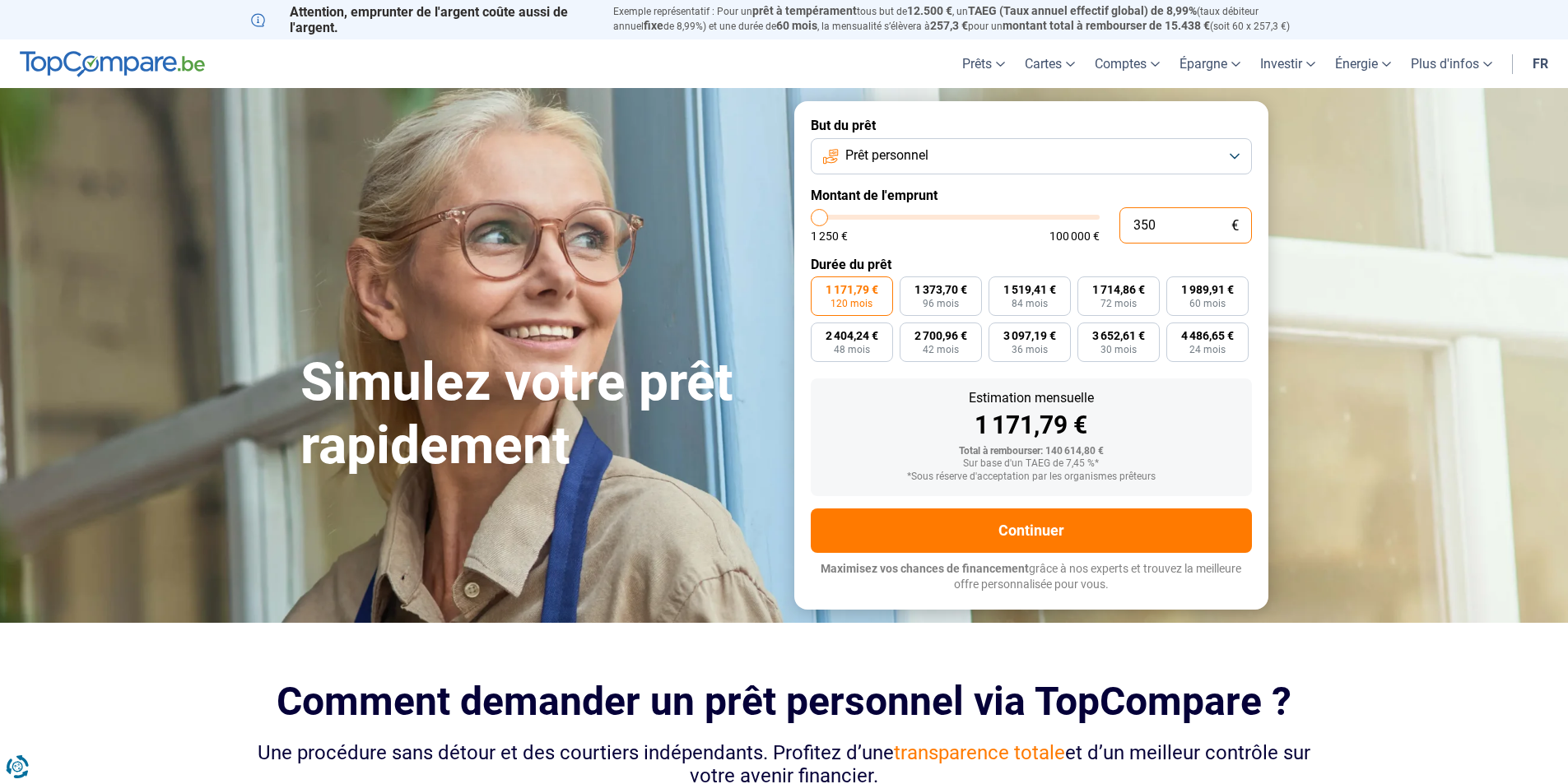
type input "3500"
type input "35 000"
type input "35000"
type input "350 000"
type input "100000"
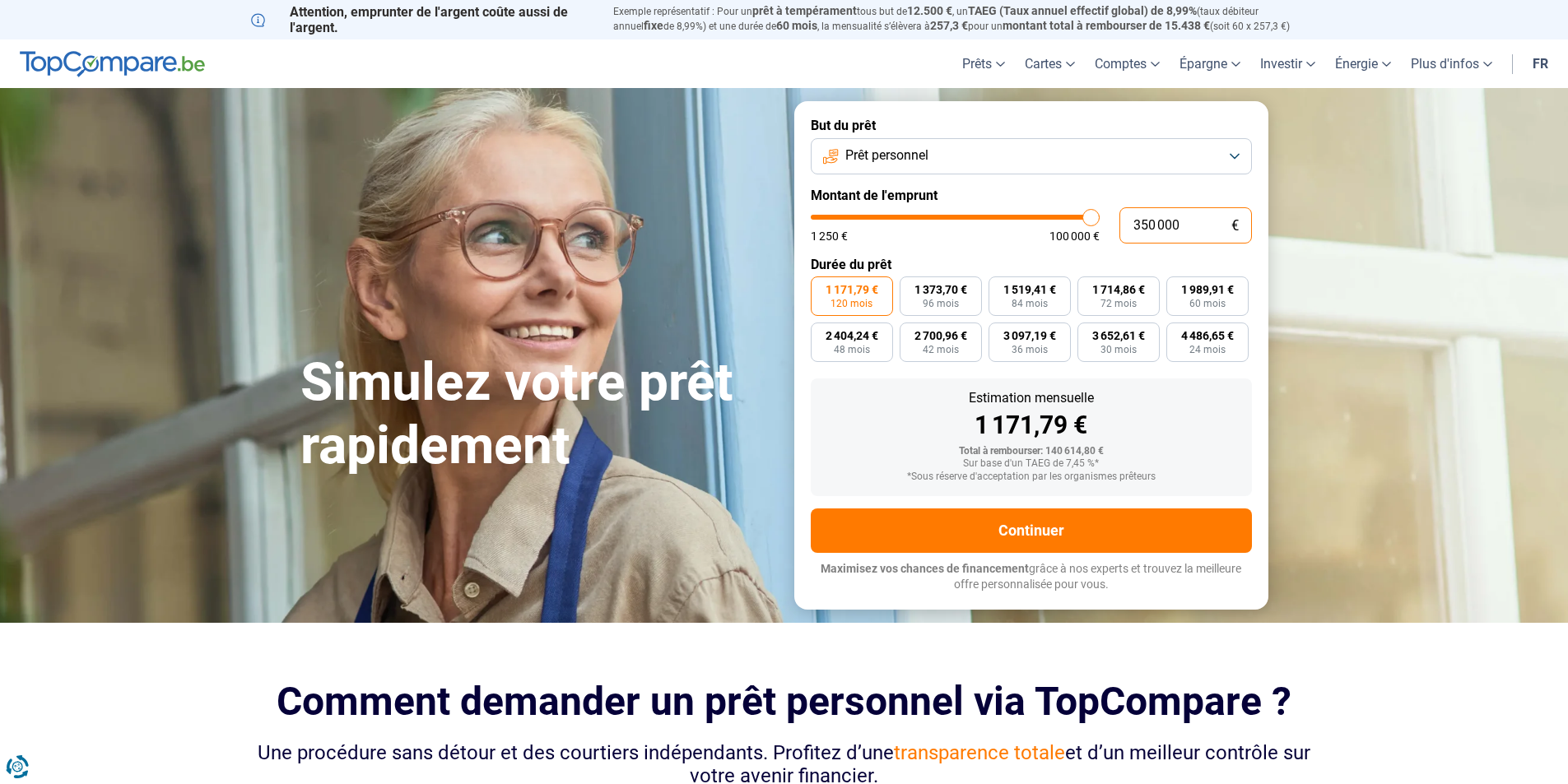
type input "100 000"
type input "100000"
click at [1066, 255] on form "But du prêt Prêt personnel Montant de l'emprunt 100 000 € 1 250 € 100 000 € Dur…" at bounding box center [1031, 355] width 474 height 507
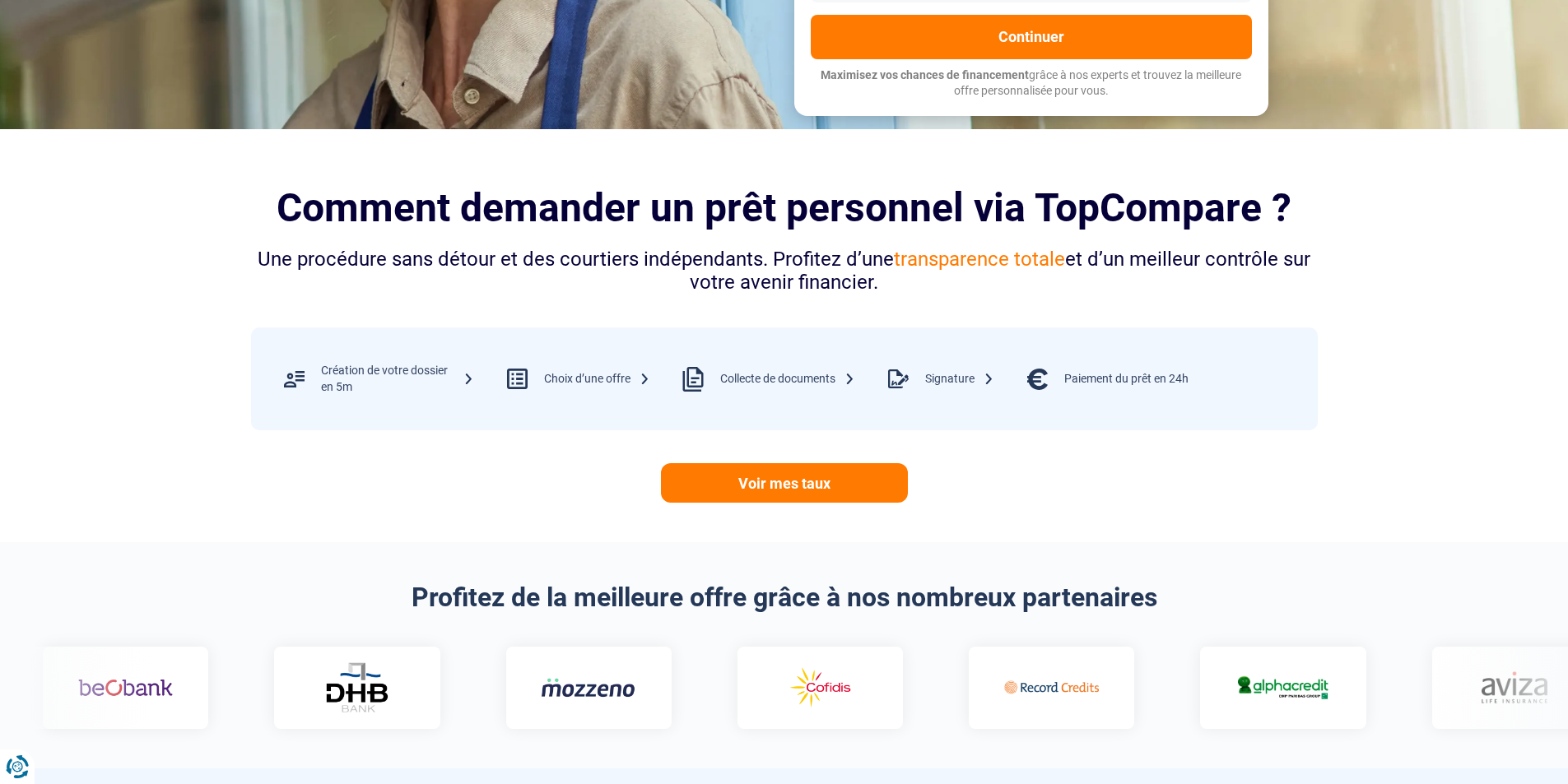
scroll to position [412, 0]
